Goal: Task Accomplishment & Management: Manage account settings

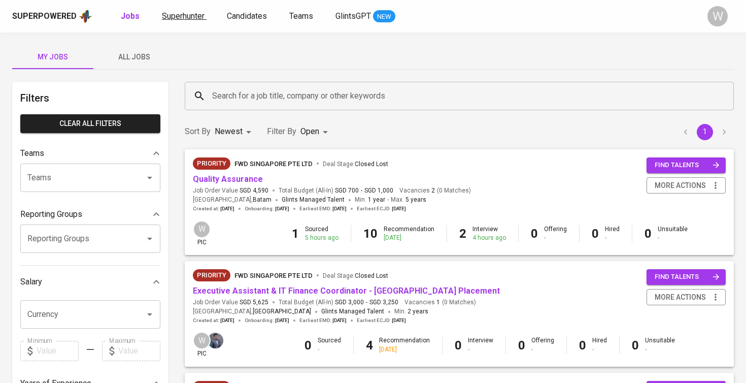
click at [189, 18] on span "Superhunter" at bounding box center [183, 16] width 43 height 10
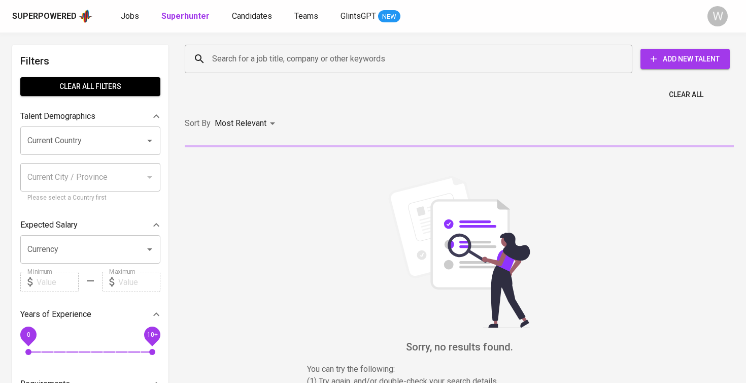
click at [313, 51] on input "Search for a job title, company or other keywords" at bounding box center [411, 58] width 403 height 19
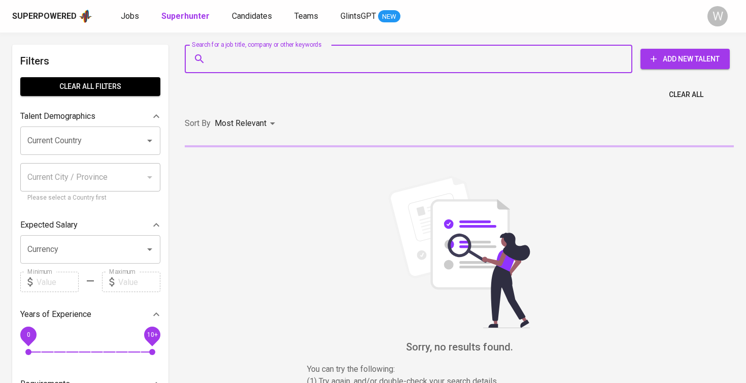
paste input "dev.hardiyanto@gmail.com"
type input "dev.hardiyanto@gmail.com"
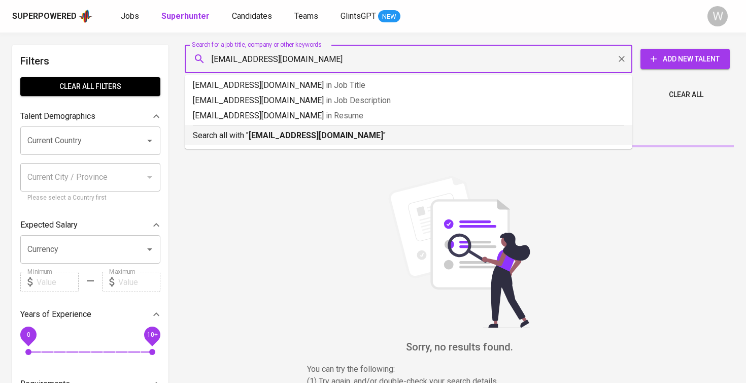
click at [308, 129] on p "Search all with " dev.hardiyanto@gmail.com "" at bounding box center [408, 135] width 431 height 12
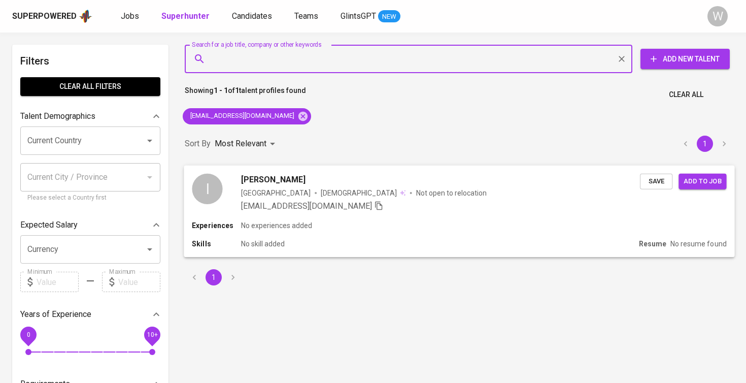
click at [655, 176] on span "Save" at bounding box center [656, 181] width 22 height 12
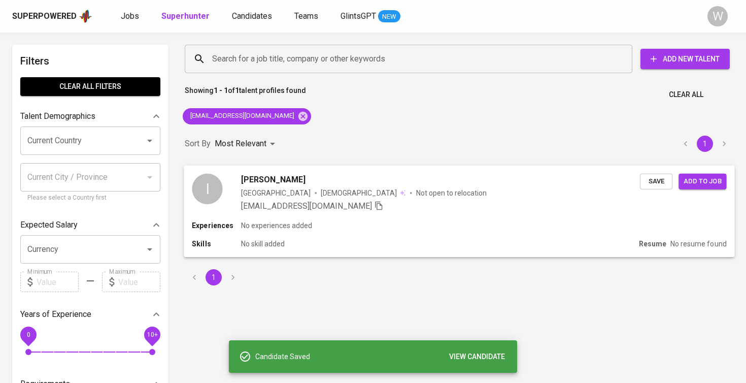
click at [707, 174] on button "Add to job" at bounding box center [702, 181] width 48 height 16
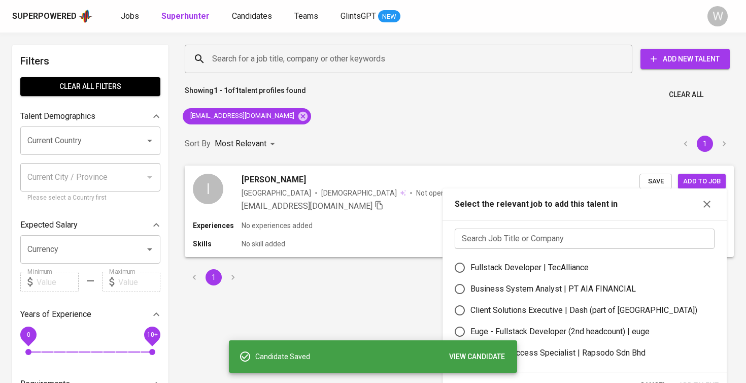
click at [556, 242] on input "text" at bounding box center [585, 238] width 260 height 20
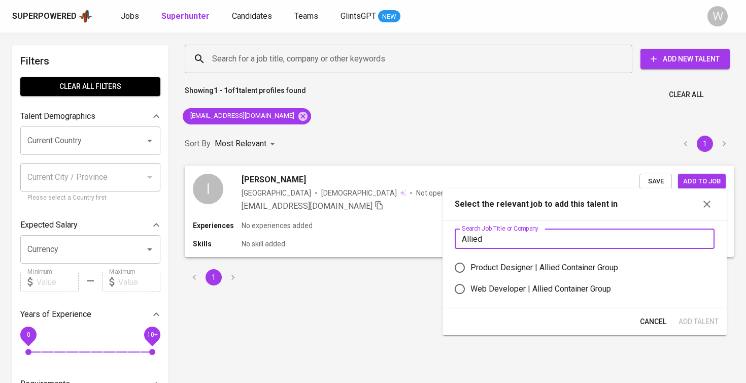
type input "Allied"
click at [528, 278] on label "Web Developer | Allied Container Group" at bounding box center [577, 288] width 257 height 21
click at [470, 278] on input "Web Developer | Allied Container Group" at bounding box center [459, 288] width 21 height 21
radio input "true"
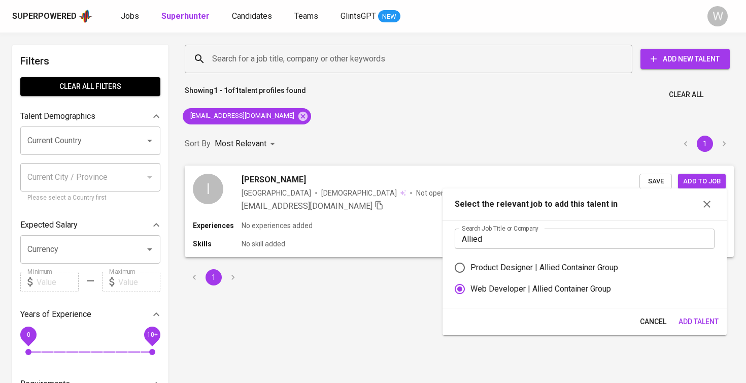
click at [685, 317] on span "Add Talent" at bounding box center [698, 321] width 40 height 13
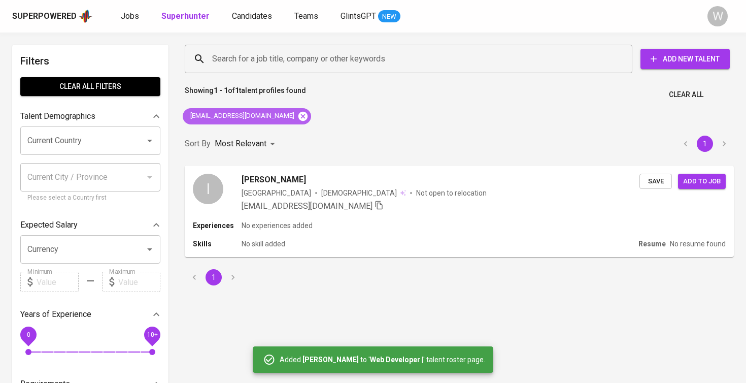
click at [297, 121] on icon at bounding box center [302, 116] width 11 height 11
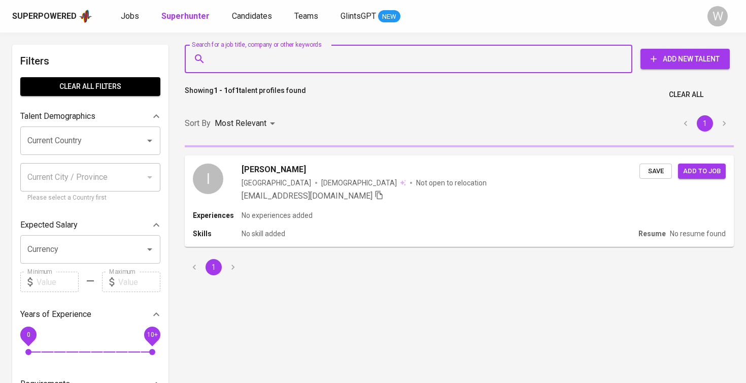
click at [263, 51] on input "Search for a job title, company or other keywords" at bounding box center [411, 58] width 403 height 19
paste input "hanifantoni2@gmail.com"
type input "hanifantoni2@gmail.com"
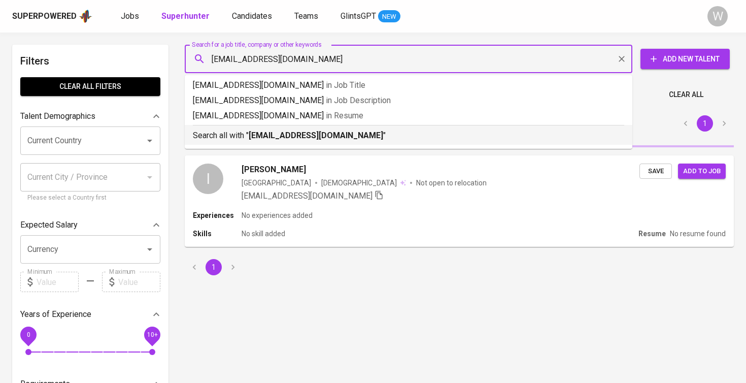
click at [278, 134] on b "hanifantoni2@gmail.com" at bounding box center [316, 135] width 134 height 10
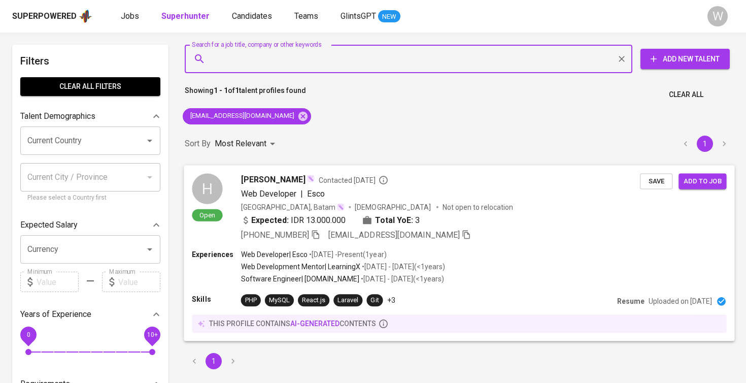
click at [657, 183] on span "Save" at bounding box center [656, 181] width 22 height 12
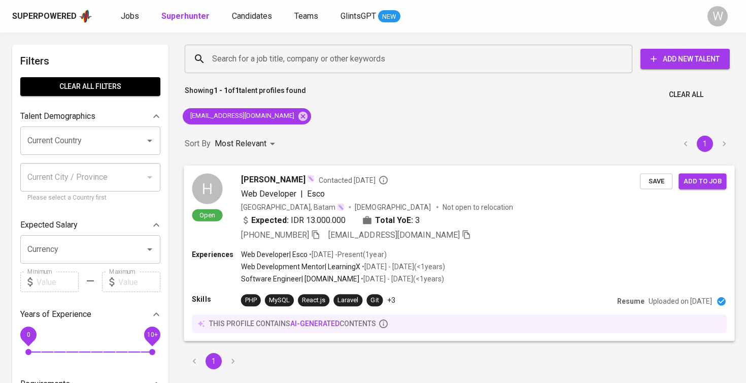
click at [563, 214] on div "Expected: IDR 13.000.000 Total YoE: 3" at bounding box center [440, 221] width 399 height 15
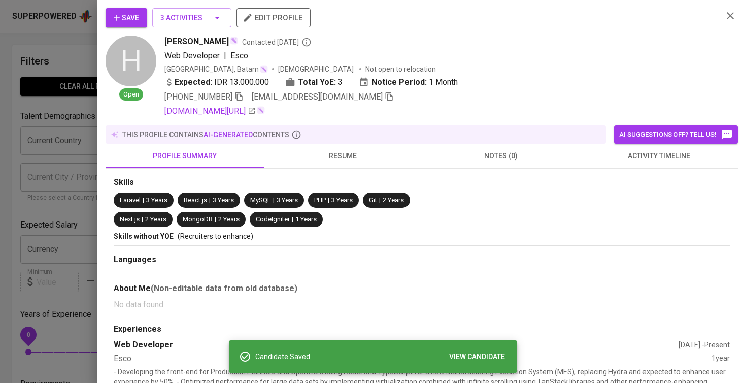
click at [215, 28] on div "Save 3 Activities edit profile" at bounding box center [410, 21] width 609 height 27
click at [213, 21] on icon "button" at bounding box center [217, 18] width 12 height 12
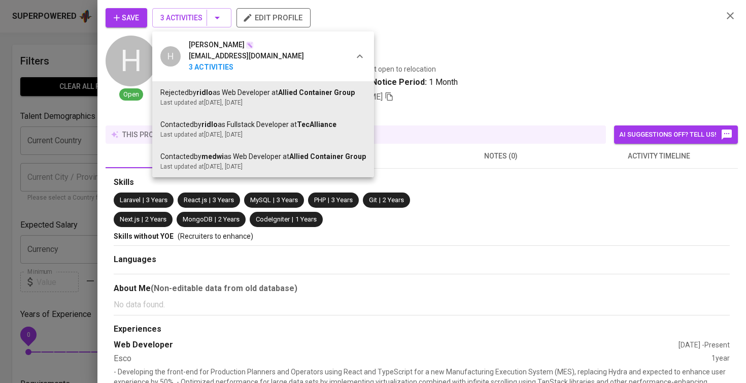
click at [622, 178] on div at bounding box center [373, 191] width 746 height 383
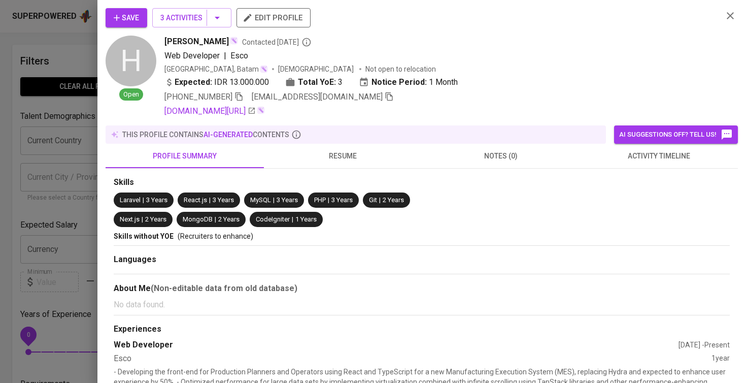
click at [628, 165] on button "activity timeline" at bounding box center [659, 156] width 158 height 24
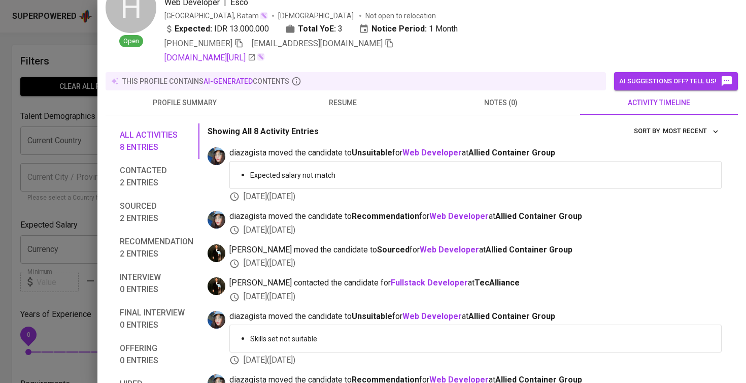
scroll to position [56, 0]
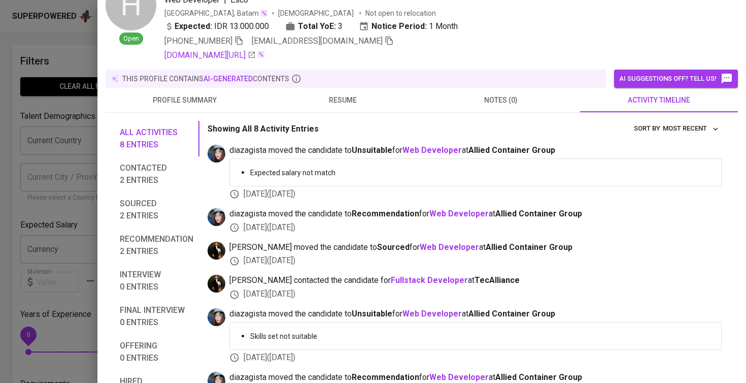
click at [48, 198] on div at bounding box center [373, 191] width 746 height 383
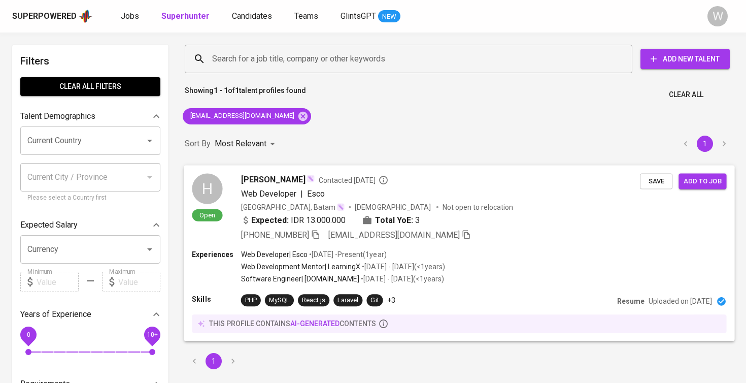
click at [701, 185] on span "Add to job" at bounding box center [702, 181] width 38 height 12
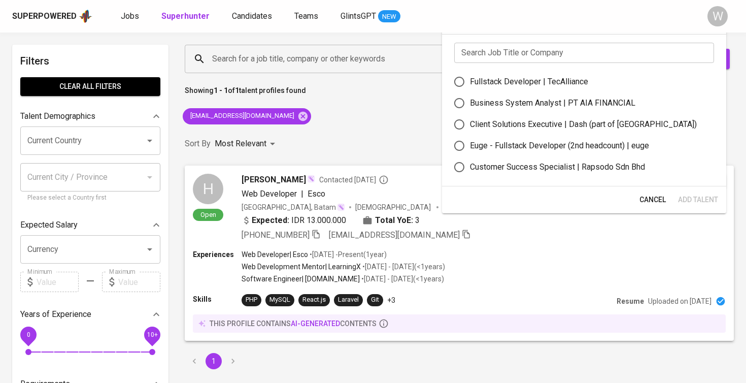
click at [510, 47] on input "text" at bounding box center [584, 53] width 260 height 20
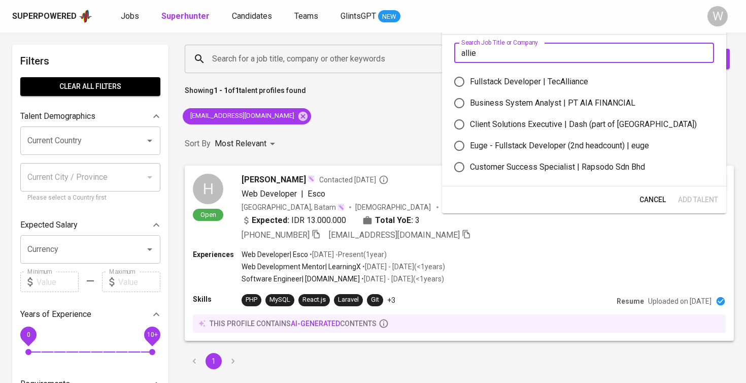
type input "allied"
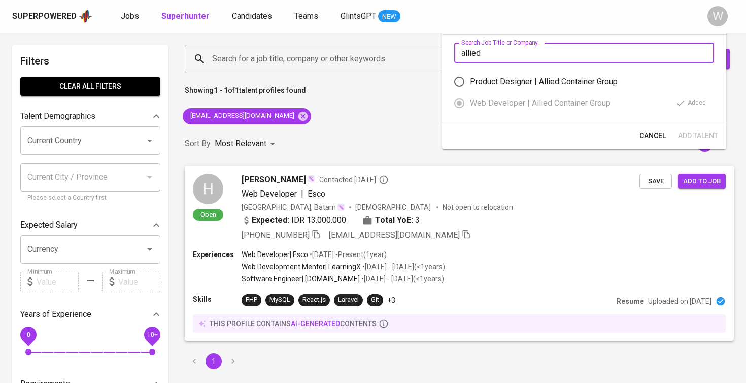
click at [650, 131] on span "Cancel" at bounding box center [652, 135] width 26 height 13
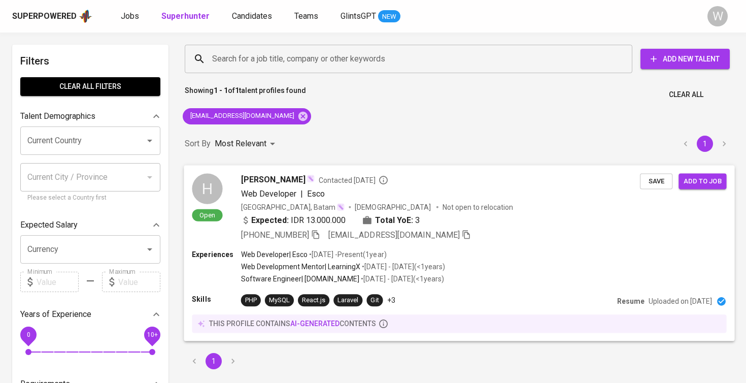
click at [284, 244] on div "H Open Hanif Ifran Contacted 2 months ago Web Developer | Esco Indonesia, Batam…" at bounding box center [459, 207] width 550 height 84
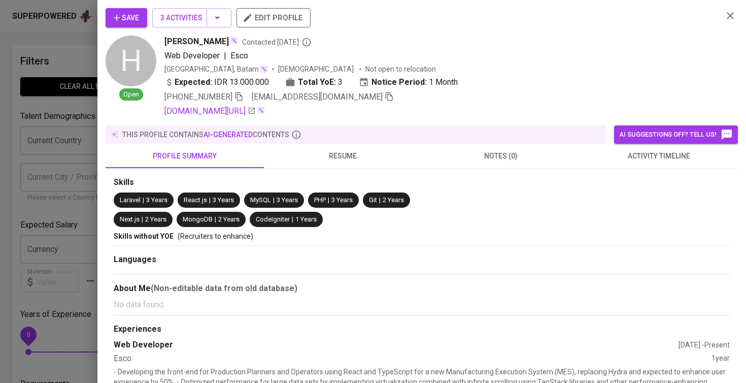
click at [314, 167] on button "resume" at bounding box center [343, 156] width 158 height 24
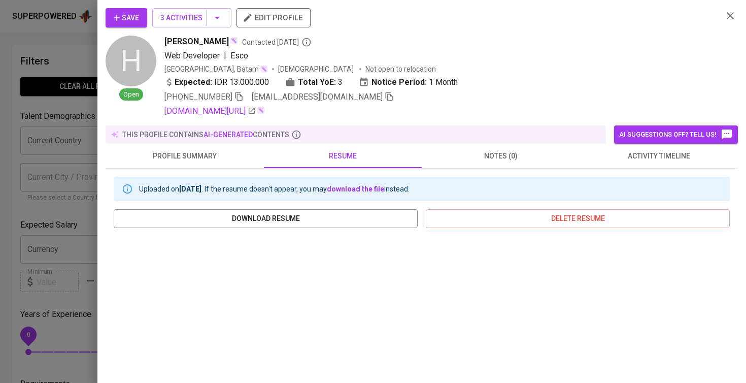
scroll to position [0, 0]
click at [197, 24] on button "3 Activities" at bounding box center [191, 17] width 79 height 19
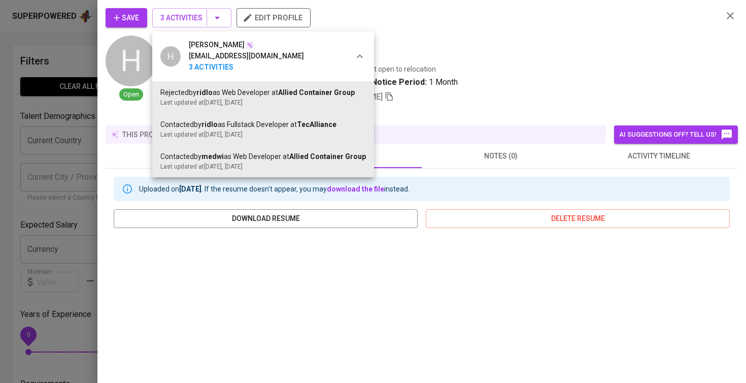
click at [651, 145] on div at bounding box center [373, 191] width 746 height 383
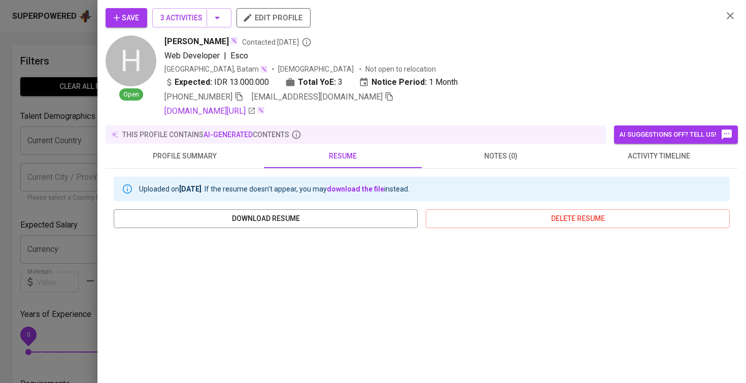
click at [648, 155] on span "activity timeline" at bounding box center [659, 156] width 146 height 13
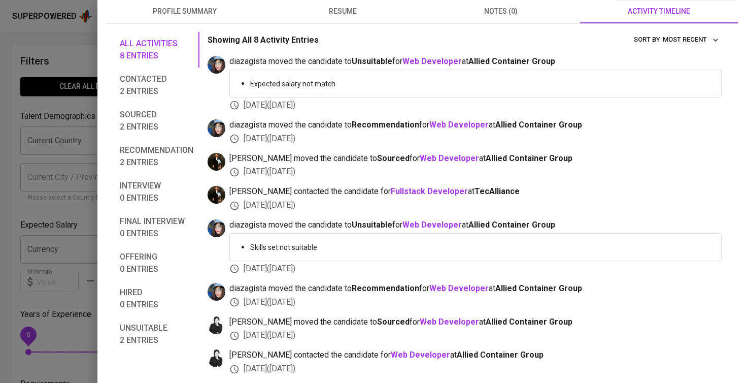
scroll to position [139, 0]
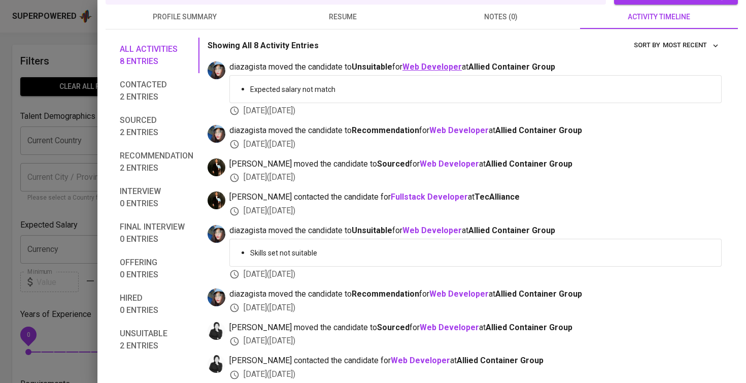
click at [436, 71] on b "Web Developer" at bounding box center [431, 67] width 59 height 10
click at [50, 128] on div at bounding box center [373, 191] width 746 height 383
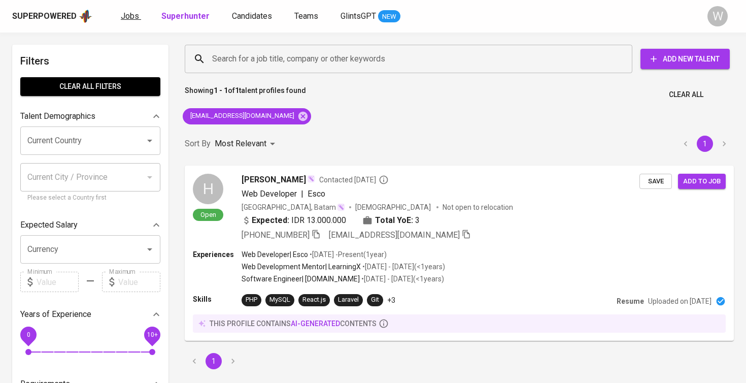
scroll to position [0, 0]
click at [128, 20] on span "Jobs" at bounding box center [130, 16] width 18 height 10
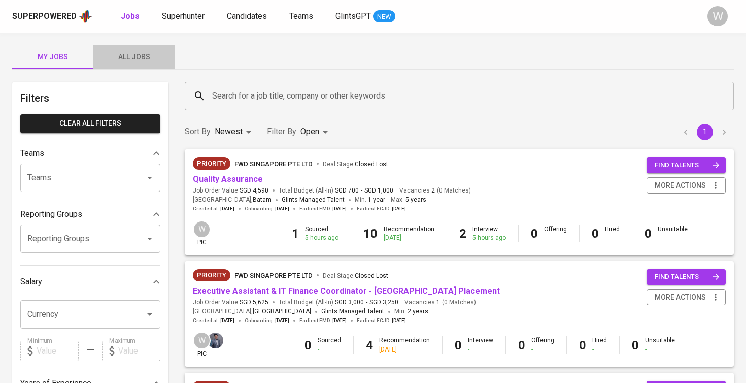
click at [151, 52] on span "All Jobs" at bounding box center [133, 57] width 69 height 13
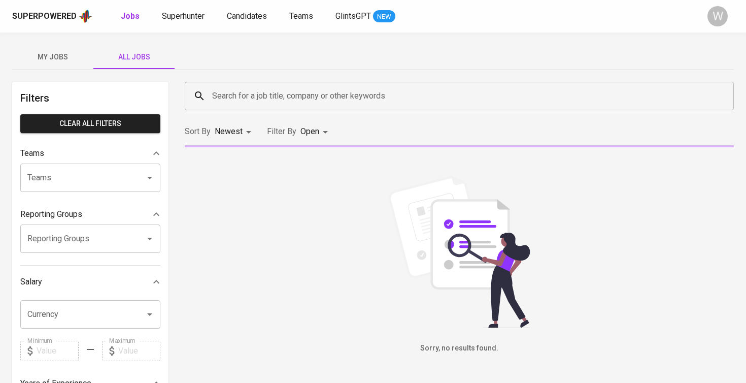
click at [216, 86] on input "Search for a job title, company or other keywords" at bounding box center [462, 95] width 504 height 19
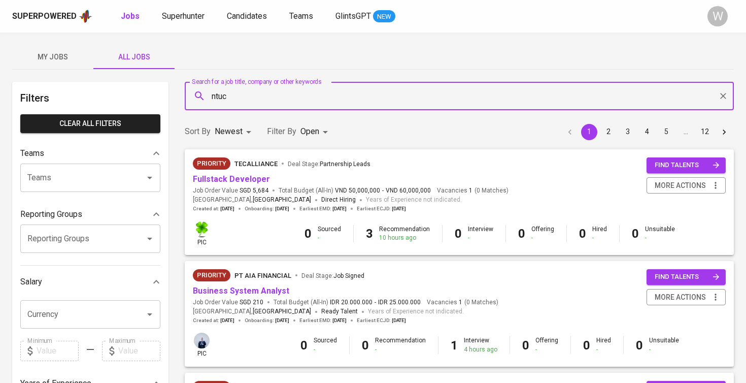
type input "ntuc"
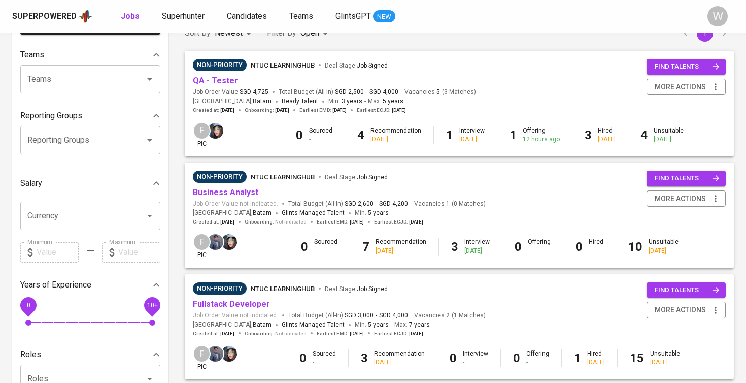
scroll to position [61, 0]
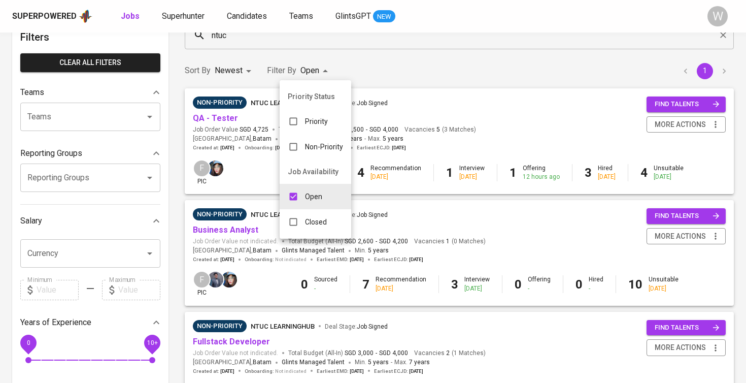
click at [305, 77] on body "Superpowered Jobs Superhunter Candidates Teams GlintsGPT NEW W My Jobs All Jobs…" at bounding box center [373, 285] width 746 height 692
click at [318, 221] on p "Closed" at bounding box center [316, 222] width 22 height 10
type input "OPEN,CLOSE"
checkbox input "true"
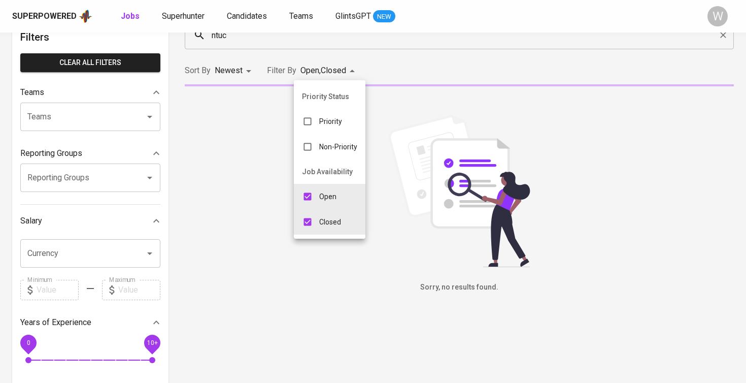
click at [413, 72] on div at bounding box center [373, 191] width 746 height 383
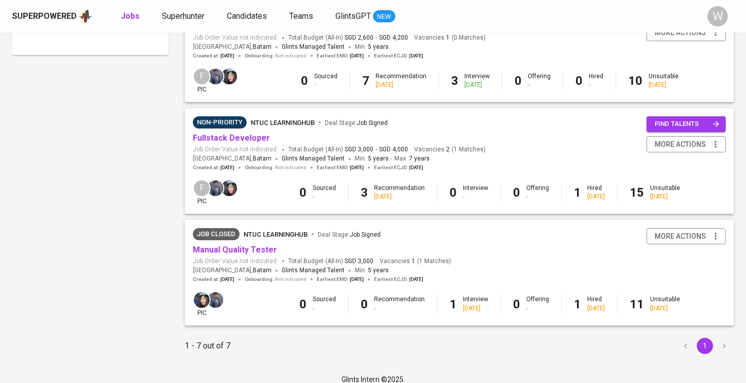
scroll to position [598, 0]
click at [254, 245] on link "Manual Quality Tester" at bounding box center [235, 250] width 84 height 10
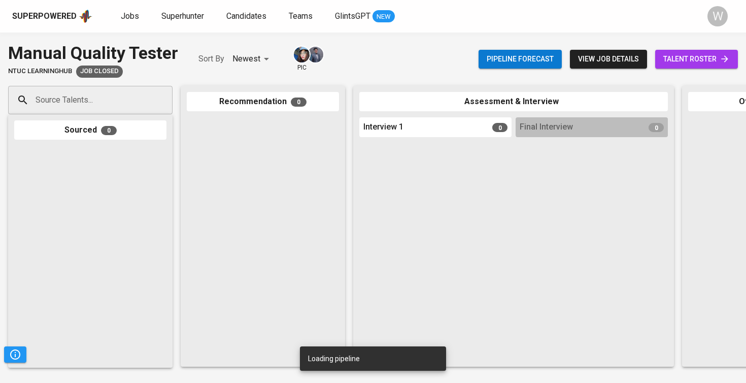
click at [683, 70] on div "Pipeline forecast view job details talent roster" at bounding box center [607, 59] width 259 height 37
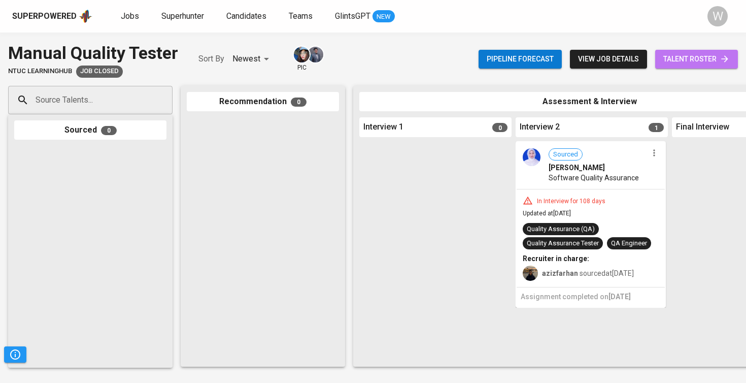
click at [681, 63] on span "talent roster" at bounding box center [696, 59] width 66 height 13
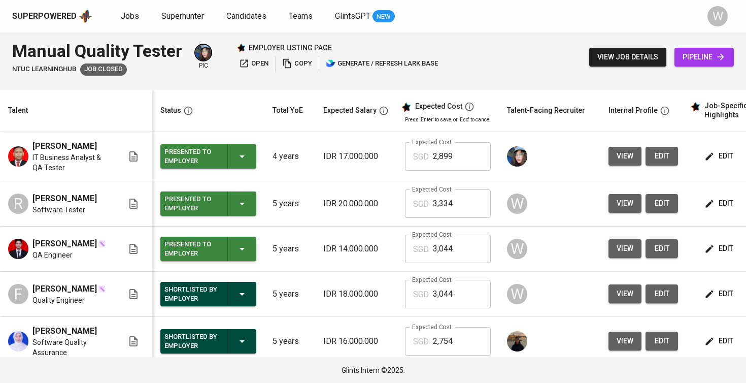
click at [631, 208] on button "view" at bounding box center [624, 203] width 33 height 19
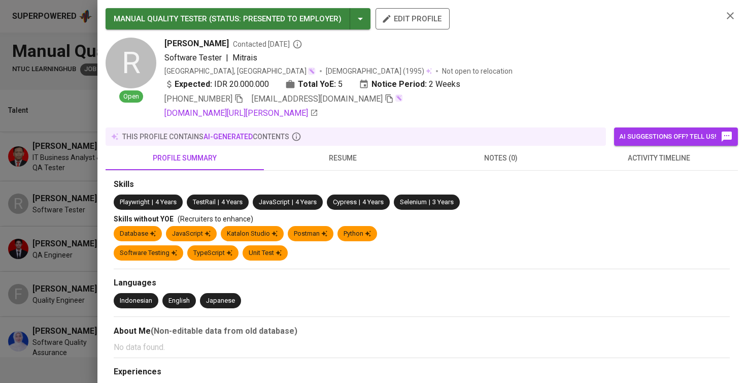
click at [356, 158] on span "resume" at bounding box center [343, 158] width 146 height 13
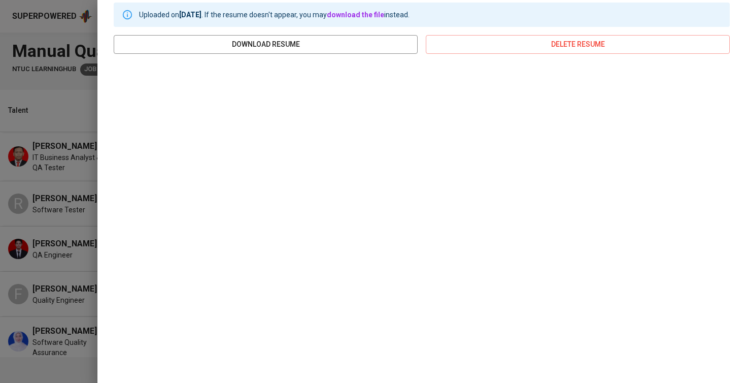
scroll to position [176, 0]
click at [72, 258] on div at bounding box center [373, 191] width 746 height 383
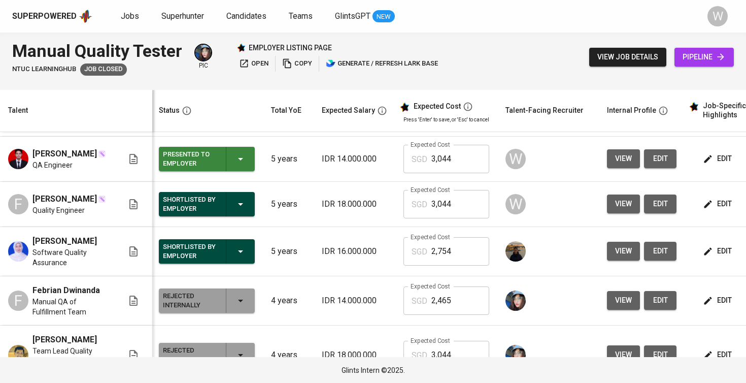
scroll to position [0, 2]
click at [607, 260] on button "view" at bounding box center [623, 250] width 33 height 19
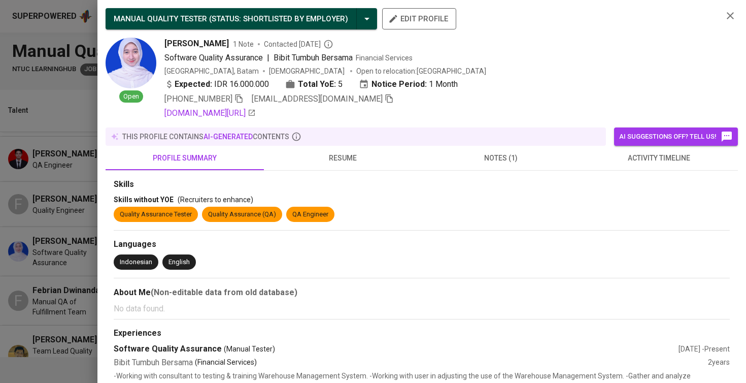
click at [355, 167] on button "resume" at bounding box center [343, 158] width 158 height 24
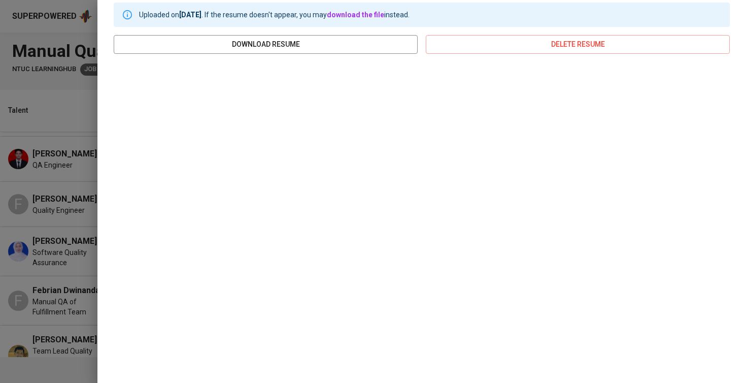
scroll to position [176, 0]
click at [43, 269] on div at bounding box center [373, 191] width 746 height 383
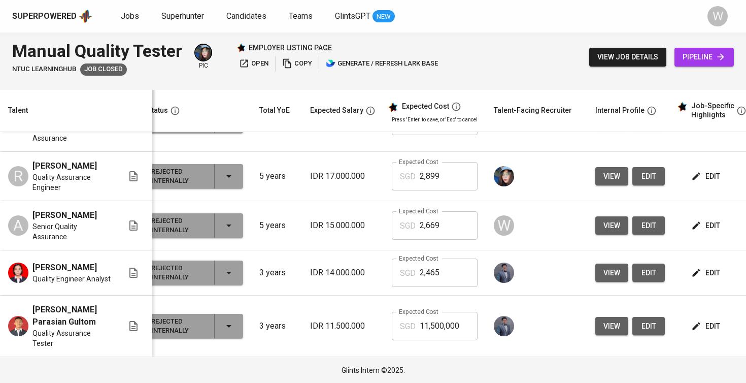
scroll to position [0, 0]
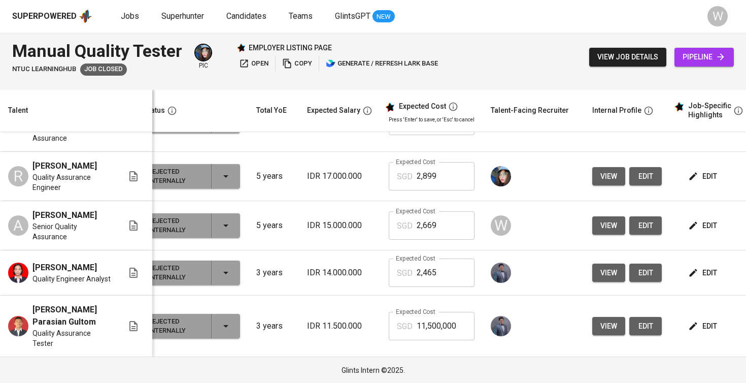
click at [600, 238] on td "view edit" at bounding box center [627, 225] width 86 height 49
click at [600, 228] on span "view" at bounding box center [608, 225] width 17 height 13
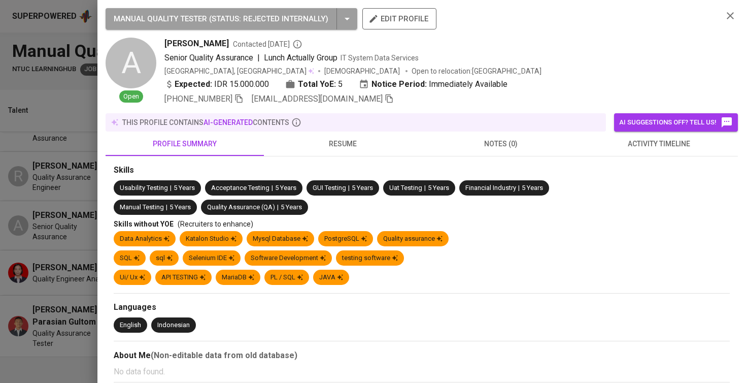
click at [338, 139] on span "resume" at bounding box center [343, 143] width 146 height 13
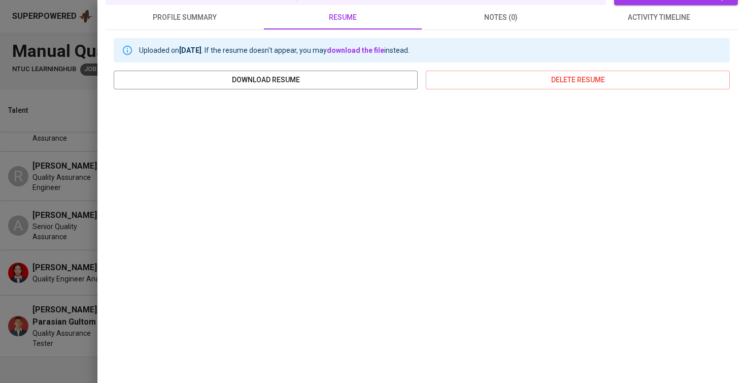
click at [47, 267] on div at bounding box center [373, 191] width 746 height 383
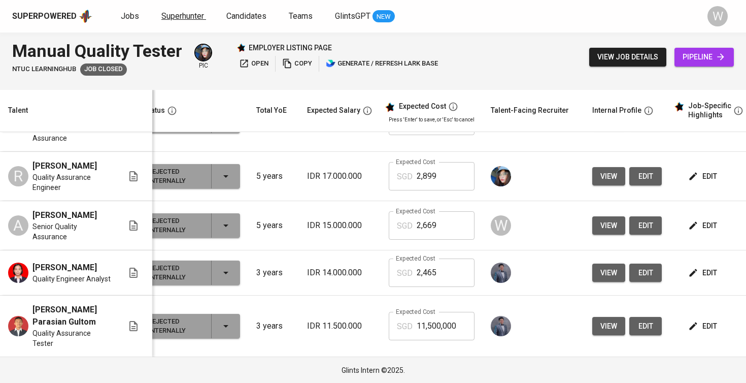
click at [164, 13] on span "Superhunter" at bounding box center [182, 16] width 43 height 10
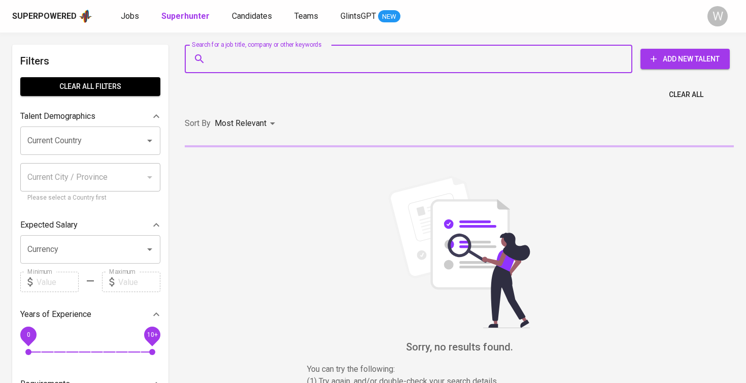
click at [232, 56] on input "Search for a job title, company or other keywords" at bounding box center [411, 58] width 403 height 19
paste input "andilumbanraja00@gmail.com"
type input "andilumbanraja00@gmail.com"
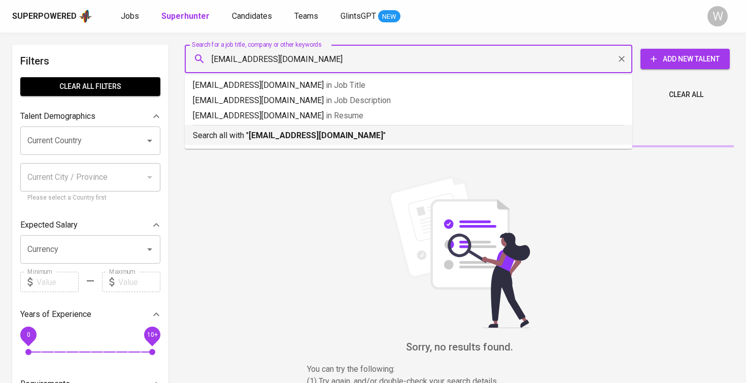
click at [296, 126] on div "Search all with " andilumbanraja00@gmail.com "" at bounding box center [408, 133] width 431 height 17
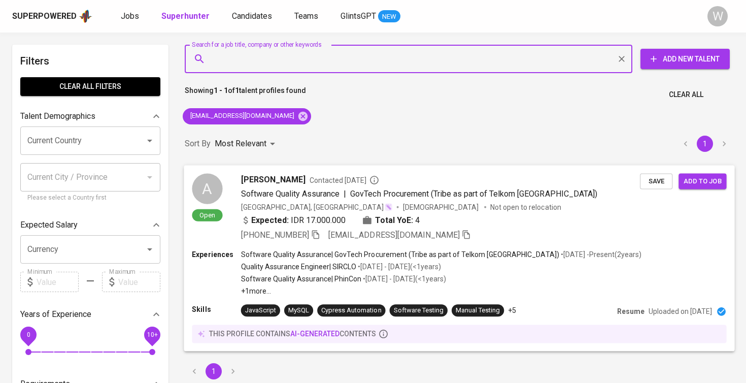
click at [287, 195] on span "Software Quality Assurance" at bounding box center [290, 193] width 99 height 10
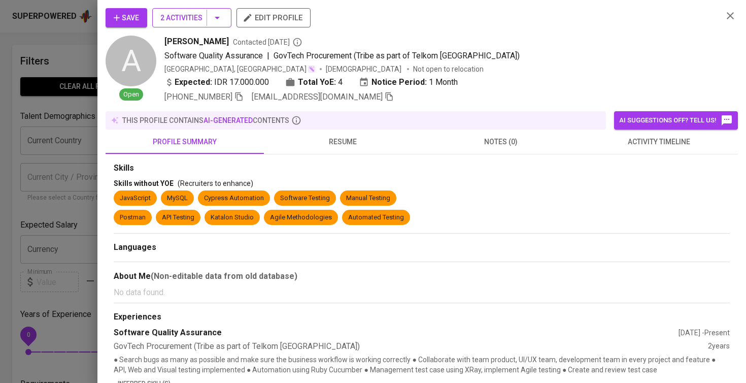
click at [183, 15] on span "2 Activities" at bounding box center [191, 18] width 63 height 13
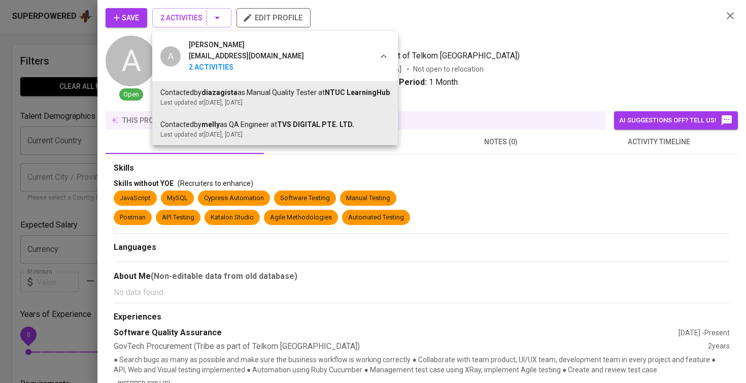
click at [632, 151] on div at bounding box center [373, 191] width 746 height 383
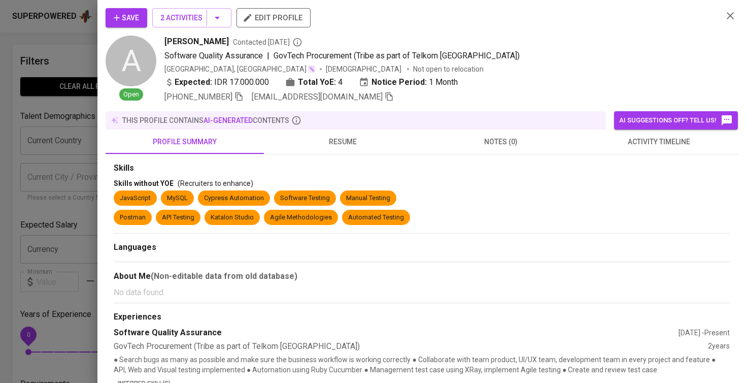
click at [632, 151] on div "A Andi Pranata Lumbanraja andilumbanraja00@gmail.com 2 Activities Contacted by …" at bounding box center [373, 191] width 746 height 383
click at [632, 151] on button "activity timeline" at bounding box center [659, 141] width 158 height 24
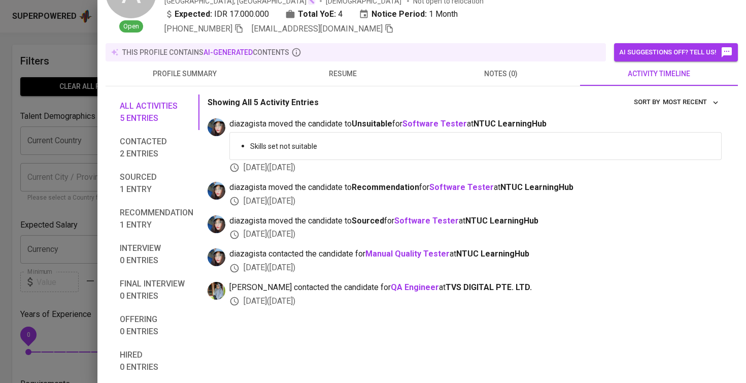
scroll to position [89, 0]
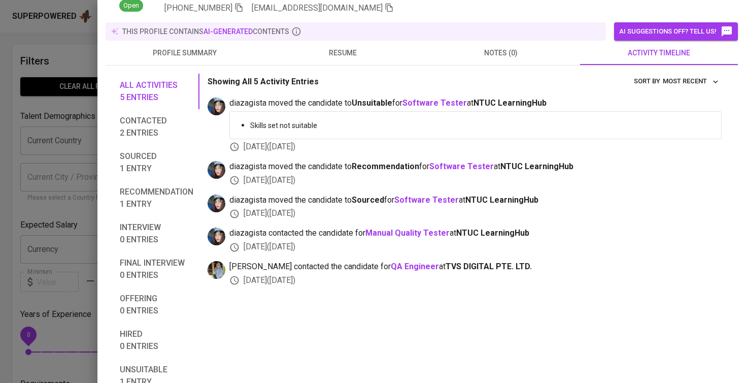
click at [348, 58] on span "resume" at bounding box center [343, 53] width 146 height 13
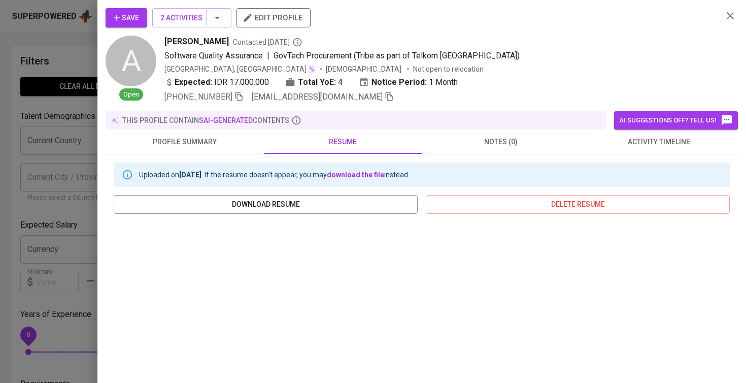
scroll to position [0, 0]
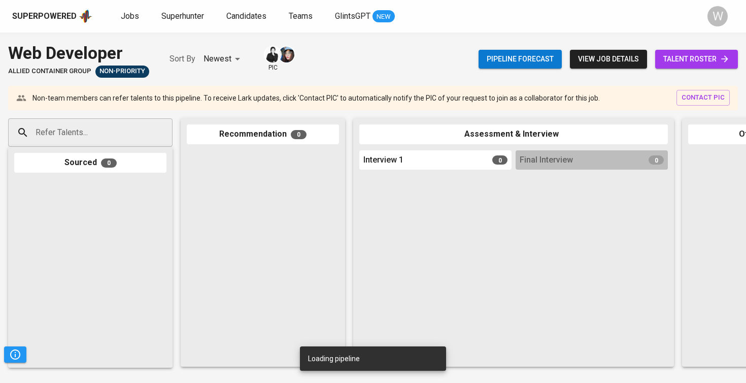
click at [675, 60] on span "talent roster" at bounding box center [696, 59] width 66 height 13
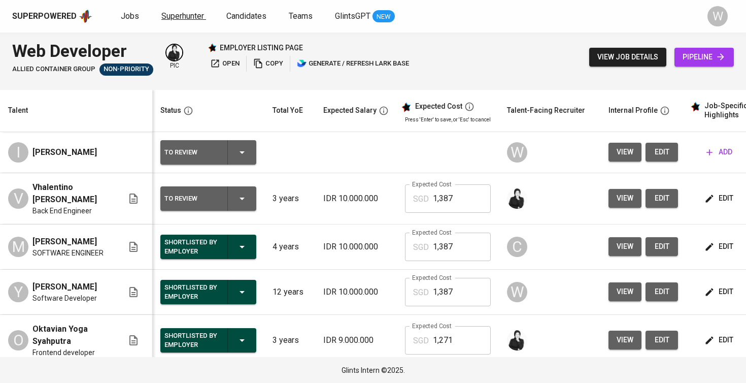
click at [197, 17] on span "Superhunter" at bounding box center [182, 16] width 43 height 10
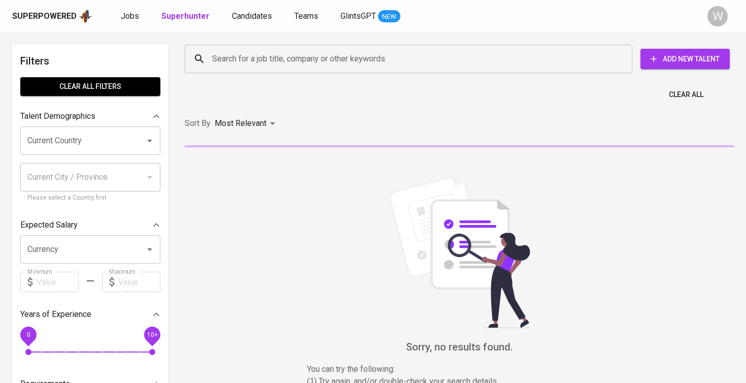
click at [238, 54] on input "Search for a job title, company or other keywords" at bounding box center [411, 58] width 403 height 19
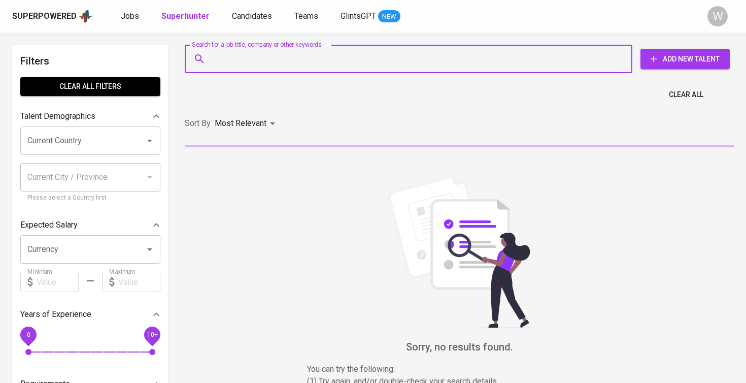
paste input "ozithohari@gmail.com"
type input "ozithohari@gmail.com"
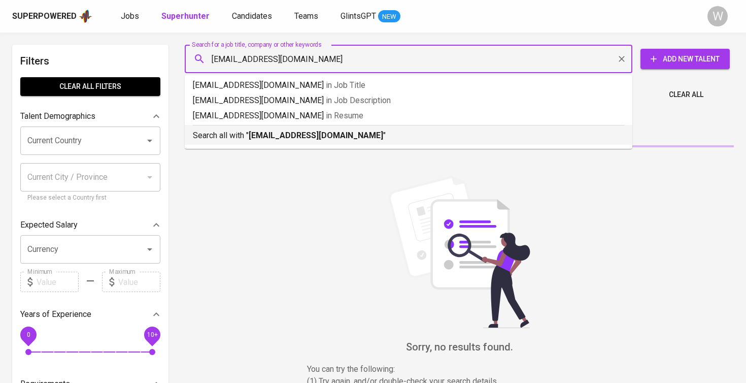
click at [266, 132] on b "ozithohari@gmail.com" at bounding box center [316, 135] width 134 height 10
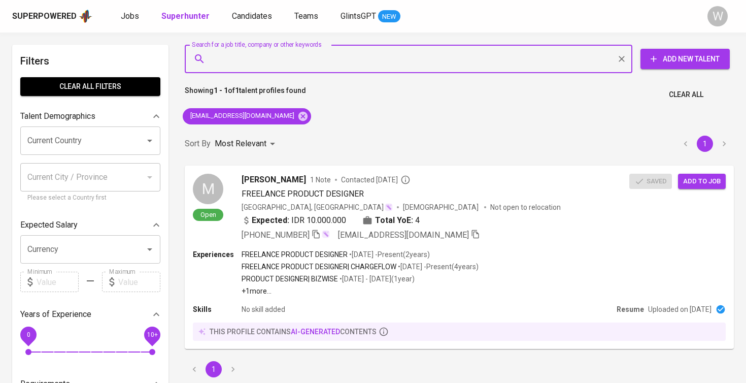
click at [269, 198] on span "FREELANCE PRODUCT DESIGNER" at bounding box center [302, 194] width 122 height 12
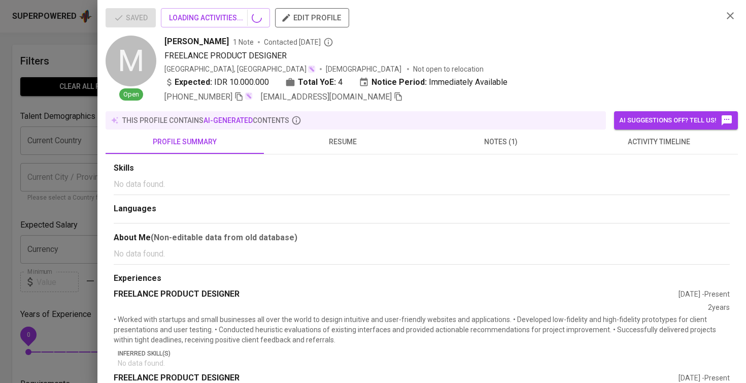
click at [193, 32] on div "Saved LOADING ACTIVITIES... edit profile" at bounding box center [410, 21] width 609 height 27
click at [194, 23] on span "2 Activities" at bounding box center [200, 18] width 63 height 13
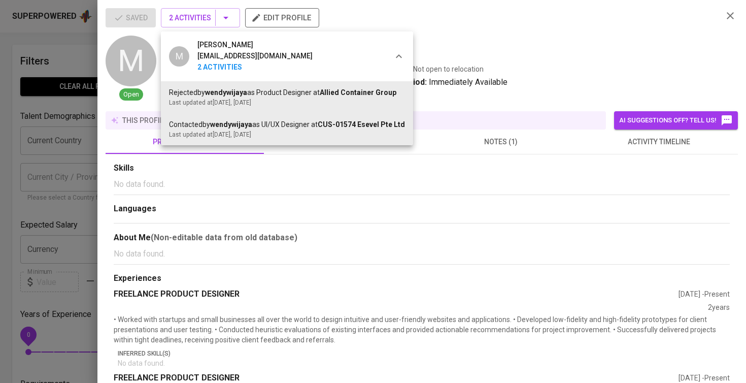
click at [96, 181] on div at bounding box center [373, 191] width 746 height 383
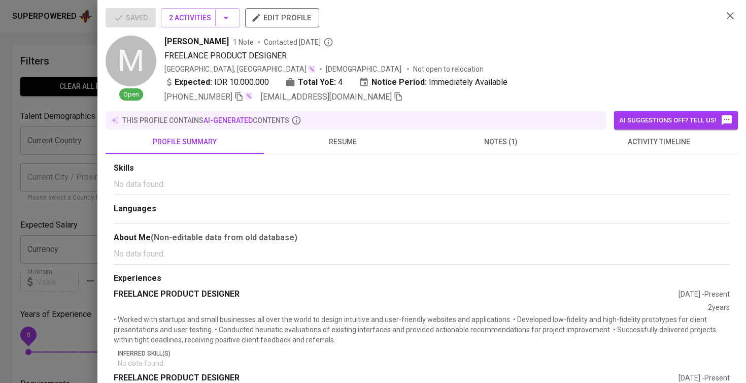
click at [78, 191] on div at bounding box center [373, 191] width 746 height 383
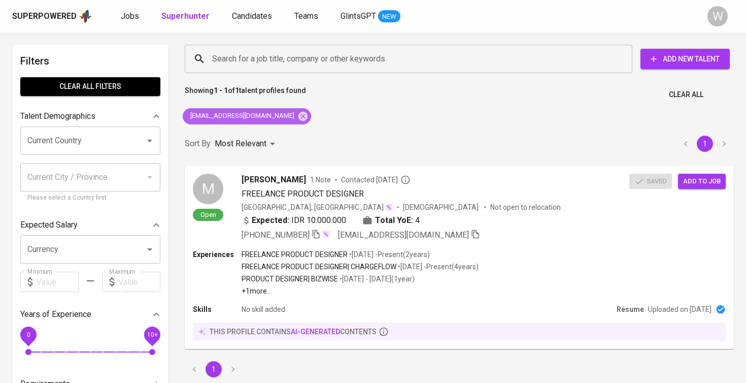
click at [259, 114] on span "ozithohari@gmail.com" at bounding box center [242, 116] width 118 height 10
click at [298, 116] on icon at bounding box center [302, 115] width 9 height 9
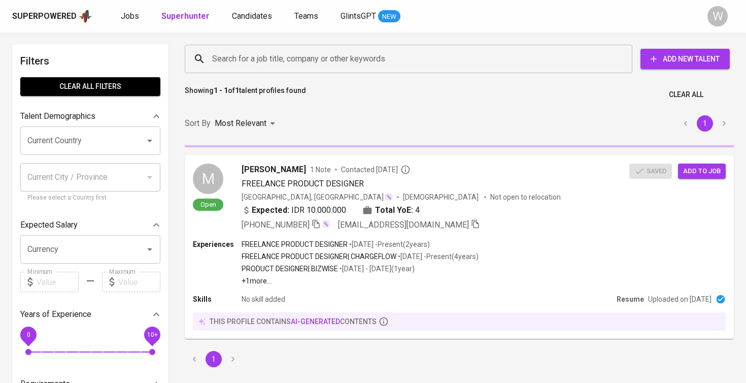
click at [303, 64] on input "Search for a job title, company or other keywords" at bounding box center [411, 58] width 403 height 19
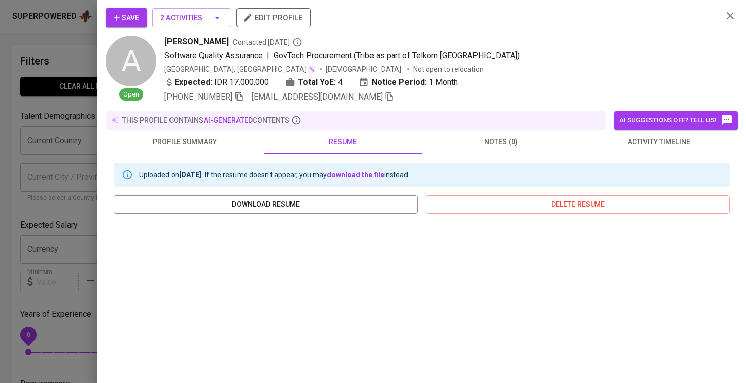
click at [636, 150] on button "activity timeline" at bounding box center [659, 141] width 158 height 24
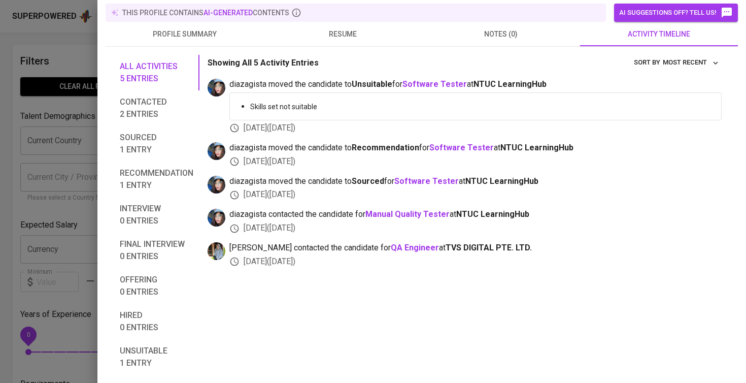
scroll to position [108, 0]
click at [391, 242] on b "QA Engineer" at bounding box center [415, 247] width 48 height 10
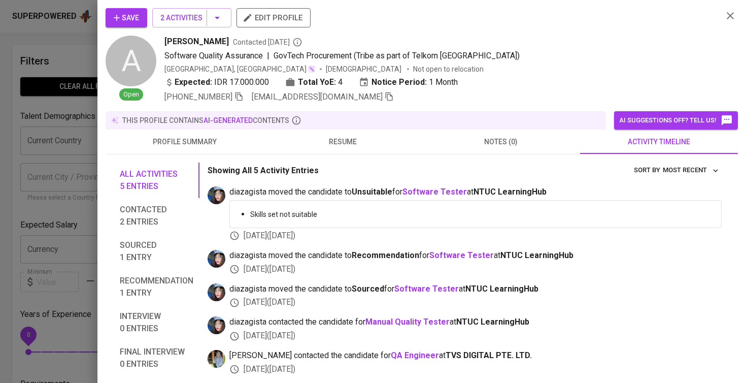
scroll to position [0, 0]
click at [362, 150] on button "resume" at bounding box center [343, 141] width 158 height 24
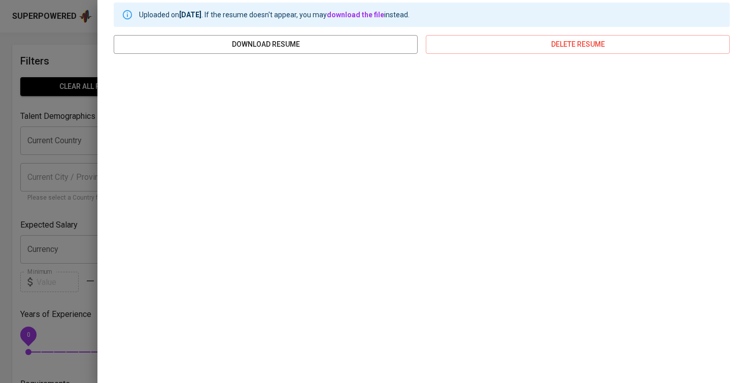
scroll to position [160, 0]
click at [30, 148] on div at bounding box center [373, 191] width 746 height 383
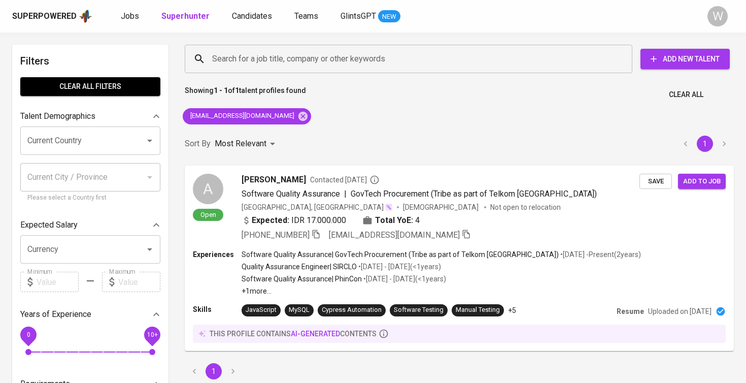
scroll to position [0, 0]
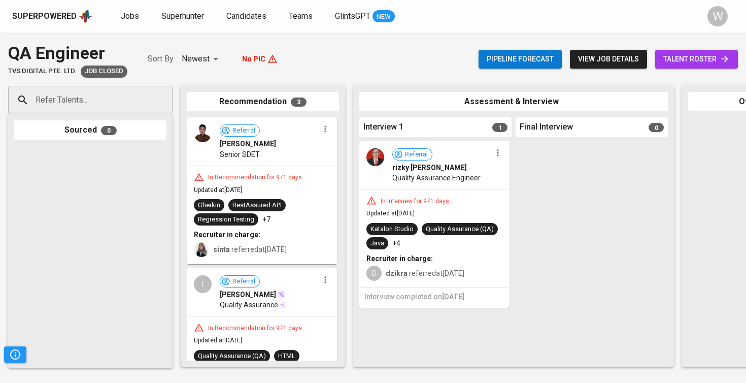
click at [444, 219] on div "In Interview for 971 days Updated at [DATE] Katalon Studio Quality Assurance (Q…" at bounding box center [434, 237] width 148 height 97
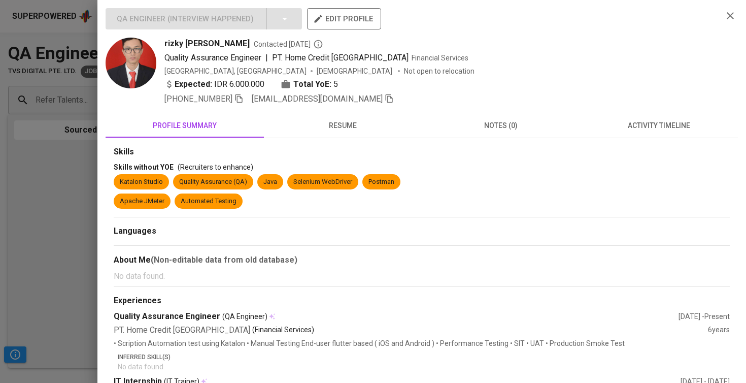
click at [343, 132] on button "resume" at bounding box center [343, 125] width 158 height 24
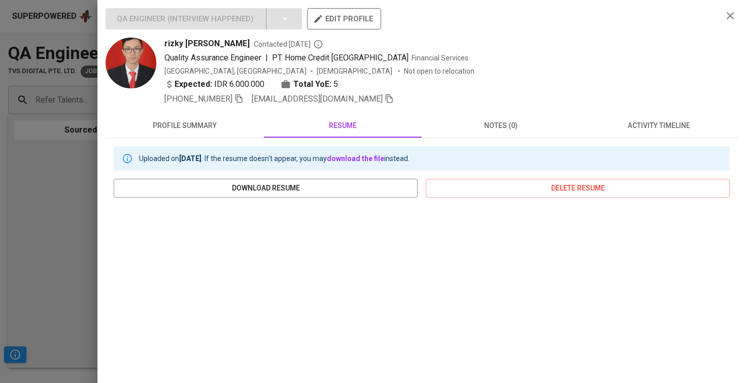
scroll to position [-1, 0]
click at [647, 130] on span "activity timeline" at bounding box center [659, 125] width 146 height 13
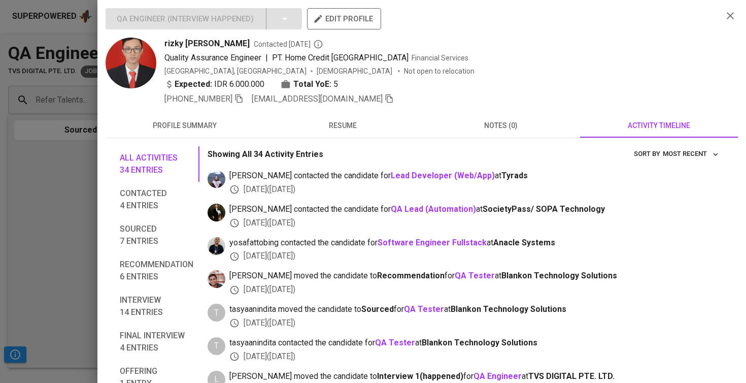
click at [730, 14] on icon "button" at bounding box center [730, 16] width 12 height 12
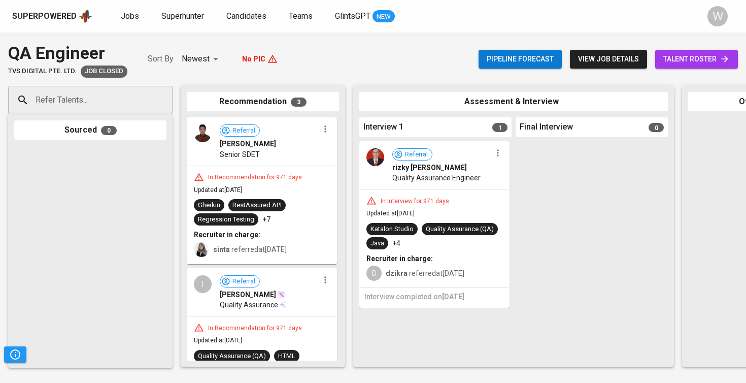
click at [712, 57] on span "talent roster" at bounding box center [696, 59] width 66 height 13
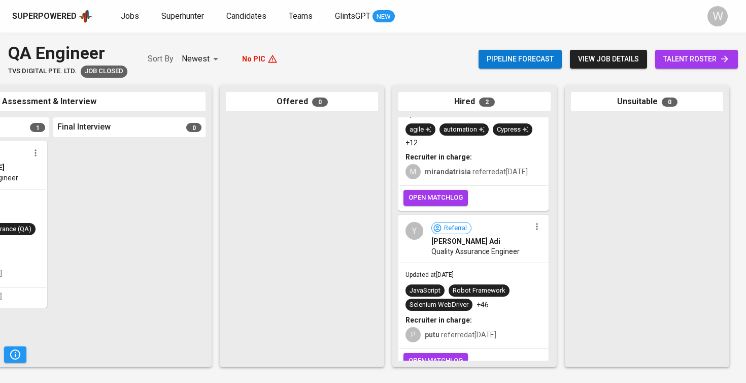
scroll to position [65, 0]
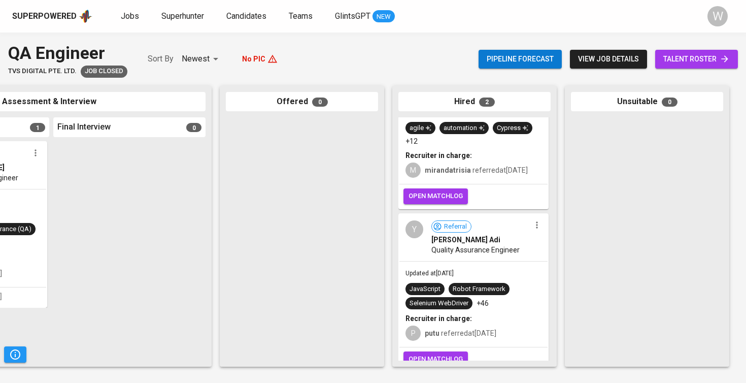
click at [500, 175] on div "mirandatrisia referred at Jan 19, 2023" at bounding box center [476, 170] width 103 height 10
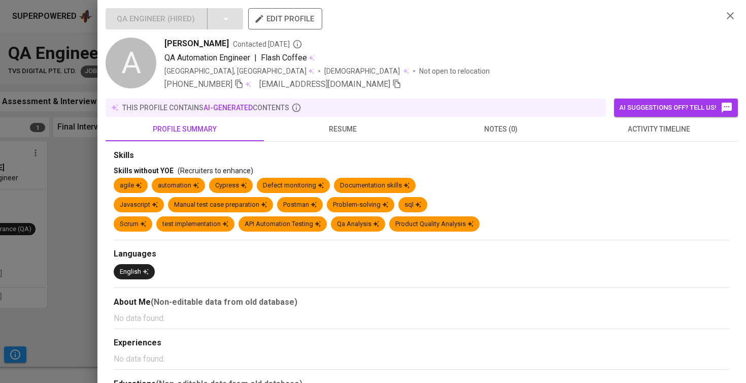
click at [348, 134] on span "resume" at bounding box center [343, 129] width 146 height 13
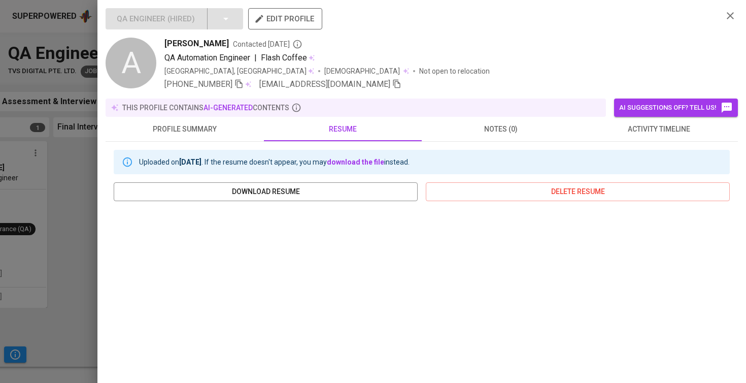
scroll to position [0, 0]
click at [658, 141] on button "activity timeline" at bounding box center [659, 129] width 158 height 24
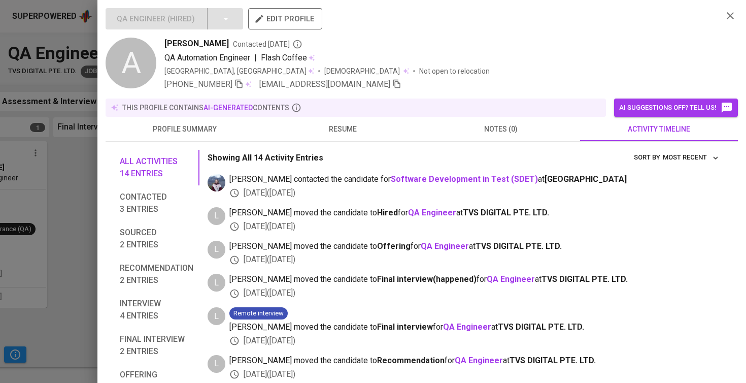
click at [378, 129] on span "resume" at bounding box center [343, 129] width 146 height 13
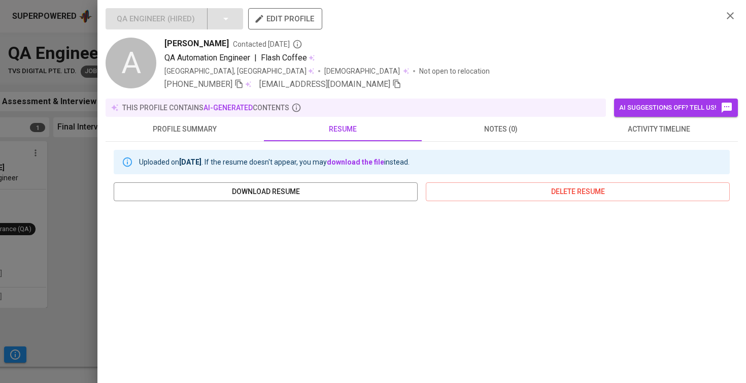
click at [188, 129] on span "profile summary" at bounding box center [185, 129] width 146 height 13
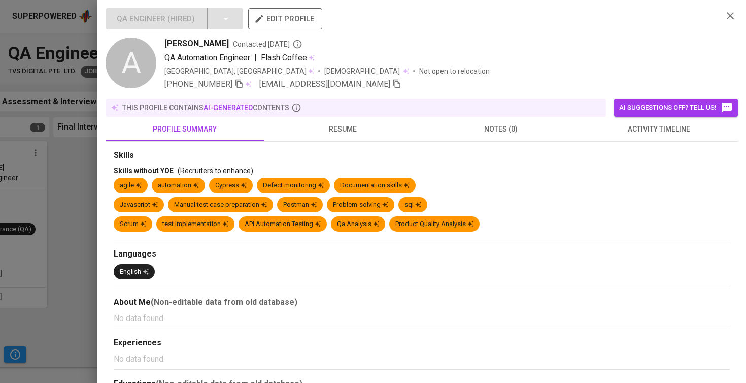
scroll to position [-1, 0]
click at [351, 137] on button "resume" at bounding box center [343, 129] width 158 height 24
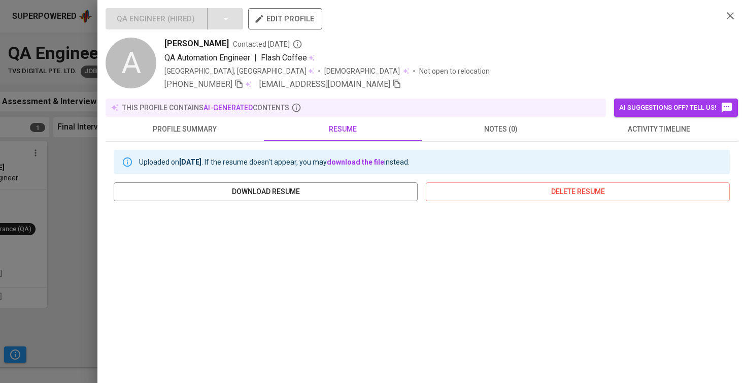
click at [47, 250] on div at bounding box center [373, 191] width 746 height 383
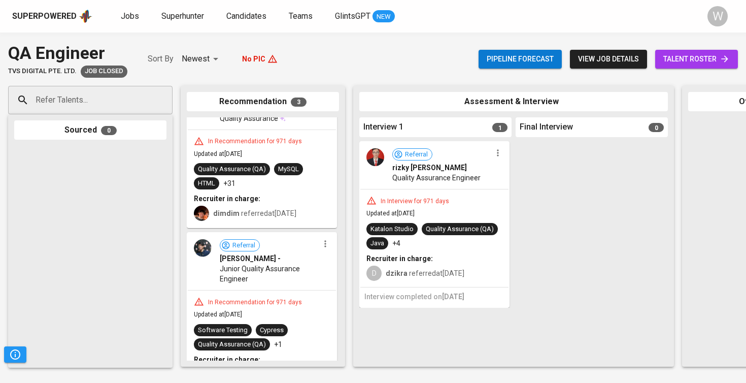
scroll to position [87, 0]
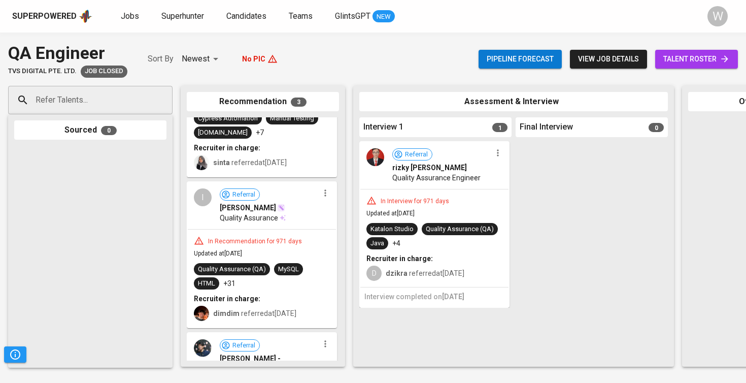
click at [255, 231] on div "In Recommendation for 971 days Updated at Feb 03, 2023 Quality Assurance (QA) M…" at bounding box center [262, 277] width 148 height 97
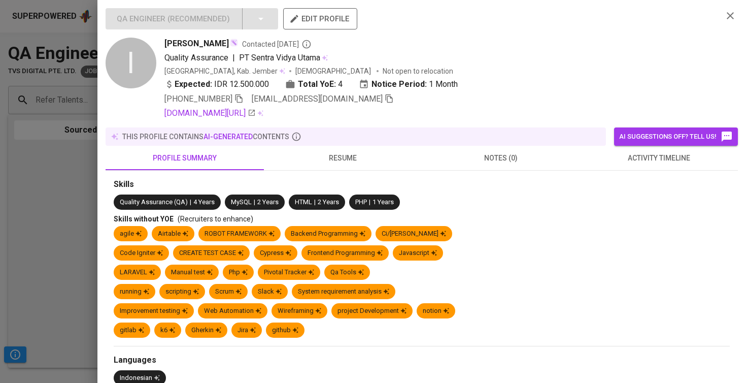
click at [348, 144] on div "this profile contains AI-generated contents" at bounding box center [356, 136] width 500 height 18
click at [348, 155] on span "resume" at bounding box center [343, 158] width 146 height 13
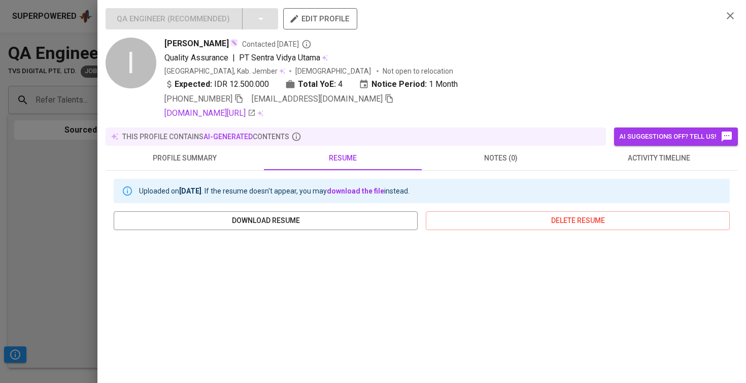
scroll to position [0, 0]
click at [272, 161] on span "resume" at bounding box center [343, 158] width 146 height 13
click at [237, 163] on span "profile summary" at bounding box center [185, 158] width 146 height 13
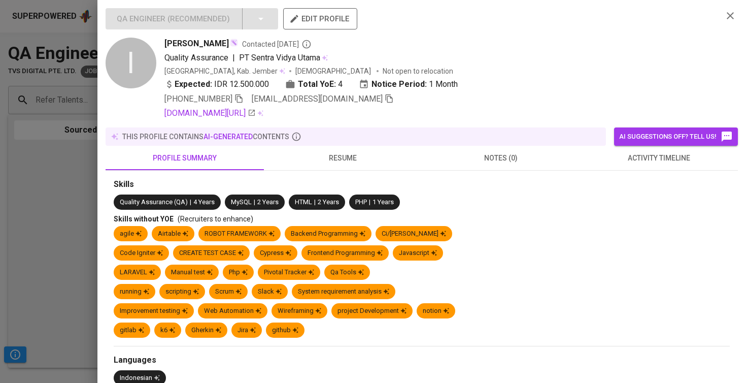
click at [638, 164] on button "activity timeline" at bounding box center [659, 158] width 158 height 24
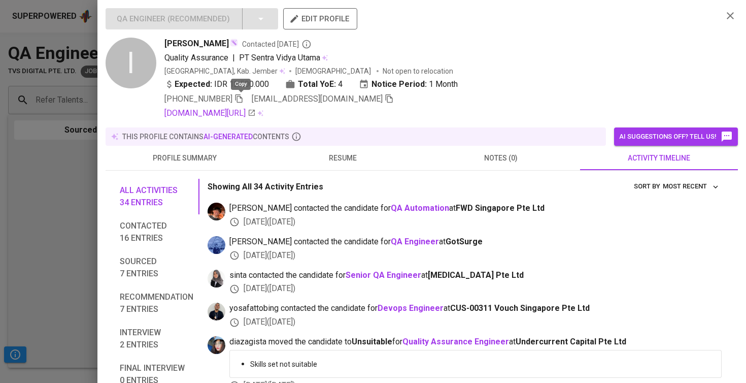
click at [241, 96] on icon "button" at bounding box center [238, 98] width 7 height 9
click at [336, 154] on span "resume" at bounding box center [343, 158] width 146 height 13
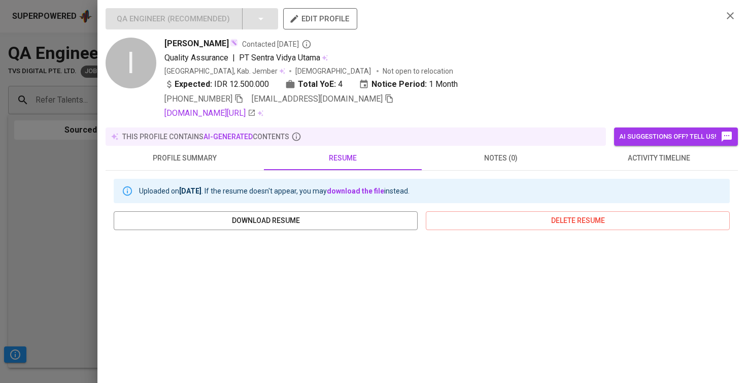
click at [92, 209] on div at bounding box center [373, 191] width 746 height 383
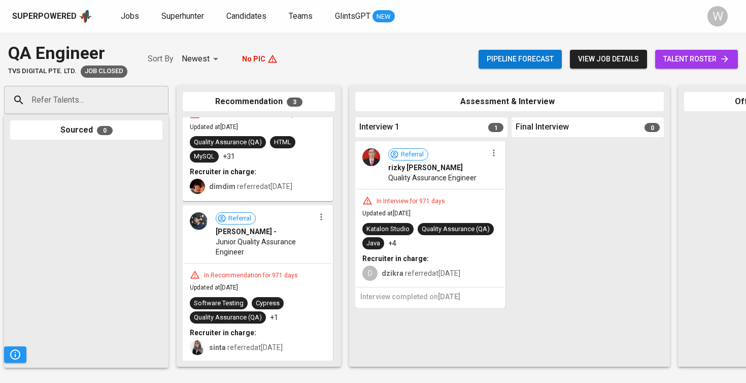
scroll to position [0, 6]
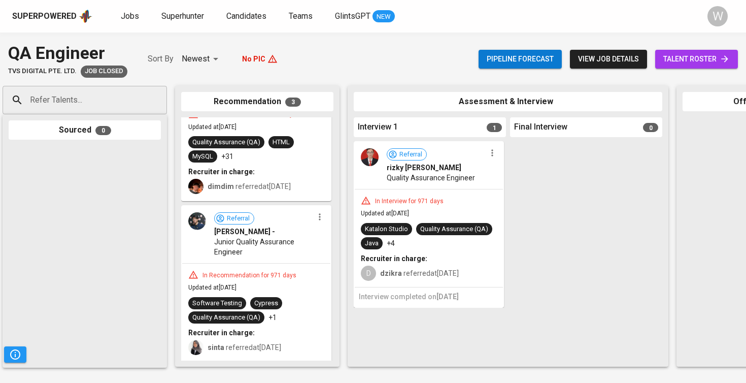
click at [267, 258] on div "Referral Kornelius - Junior Quality Assurance Engineer" at bounding box center [256, 234] width 148 height 57
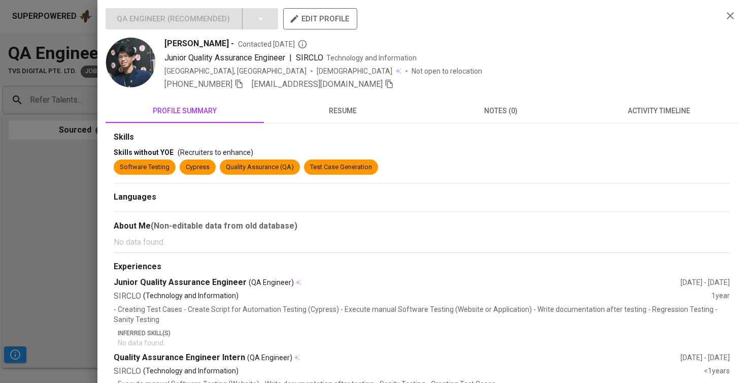
click at [366, 131] on div "Skills" at bounding box center [422, 137] width 616 height 12
click at [367, 123] on div "Skills Skills without YOE (Recruiters to enhance) Software Testing Cypress Qual…" at bounding box center [422, 331] width 632 height 417
click at [370, 107] on span "resume" at bounding box center [343, 111] width 146 height 13
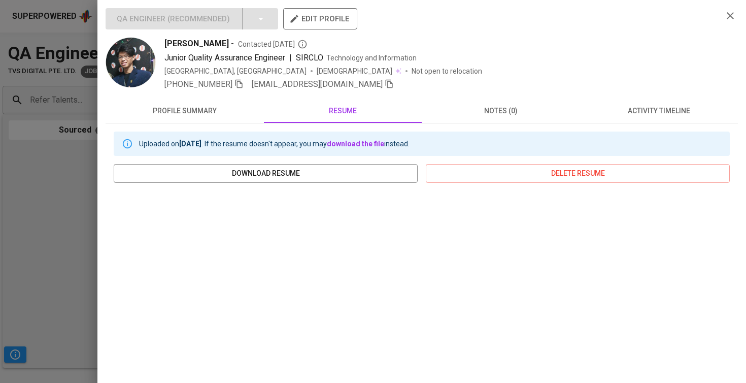
click at [641, 125] on div "Uploaded on Nov 24, 2022 . If the resume doesn't appear, you may download the f…" at bounding box center [422, 309] width 632 height 372
click at [642, 117] on button "activity timeline" at bounding box center [659, 110] width 158 height 24
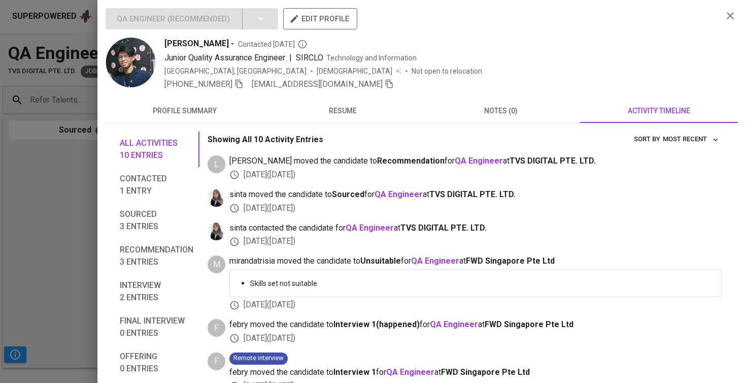
scroll to position [0, 0]
click at [442, 256] on b "QA Engineer" at bounding box center [435, 261] width 48 height 10
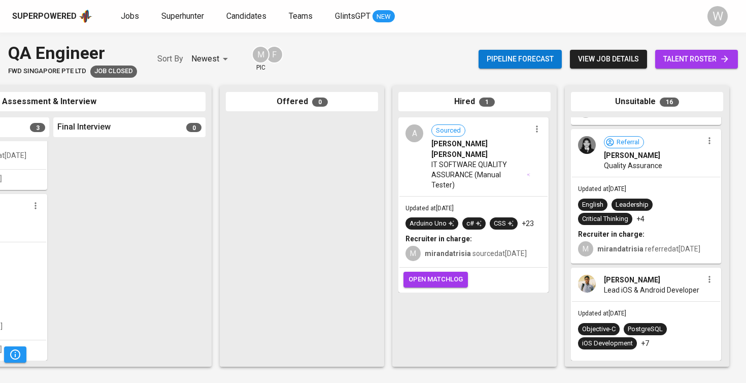
scroll to position [1857, 0]
